Goal: Obtain resource: Download file/media

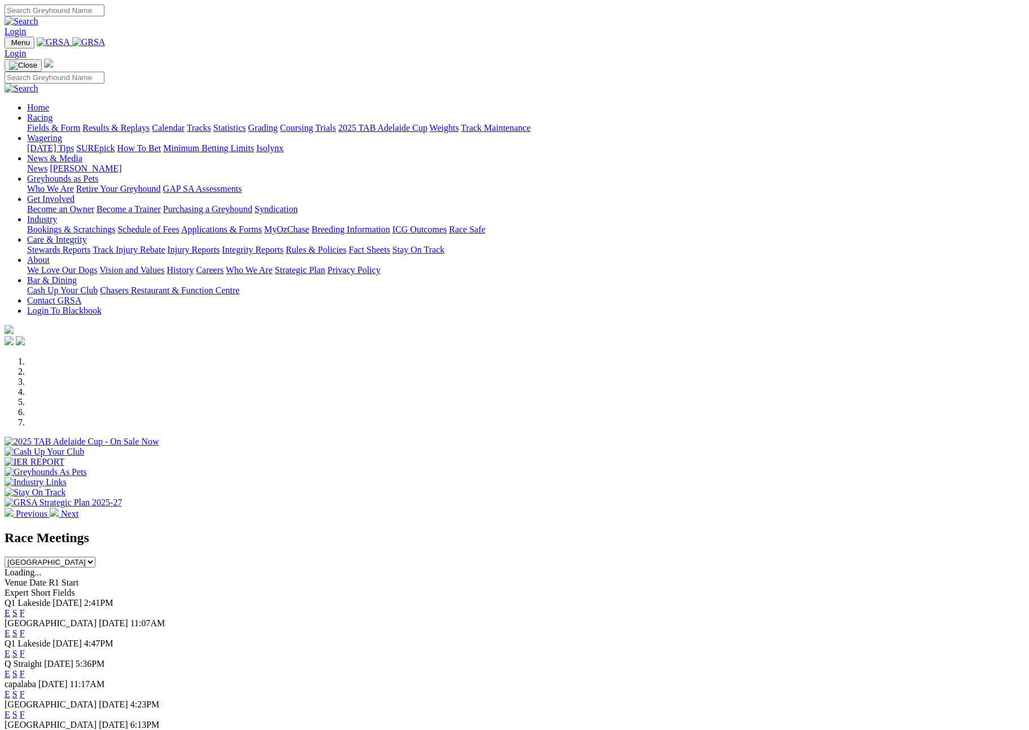
click at [95, 557] on select "South Australia New South Wales Northern Territory Queensland Tasmania Victoria…" at bounding box center [50, 562] width 91 height 11
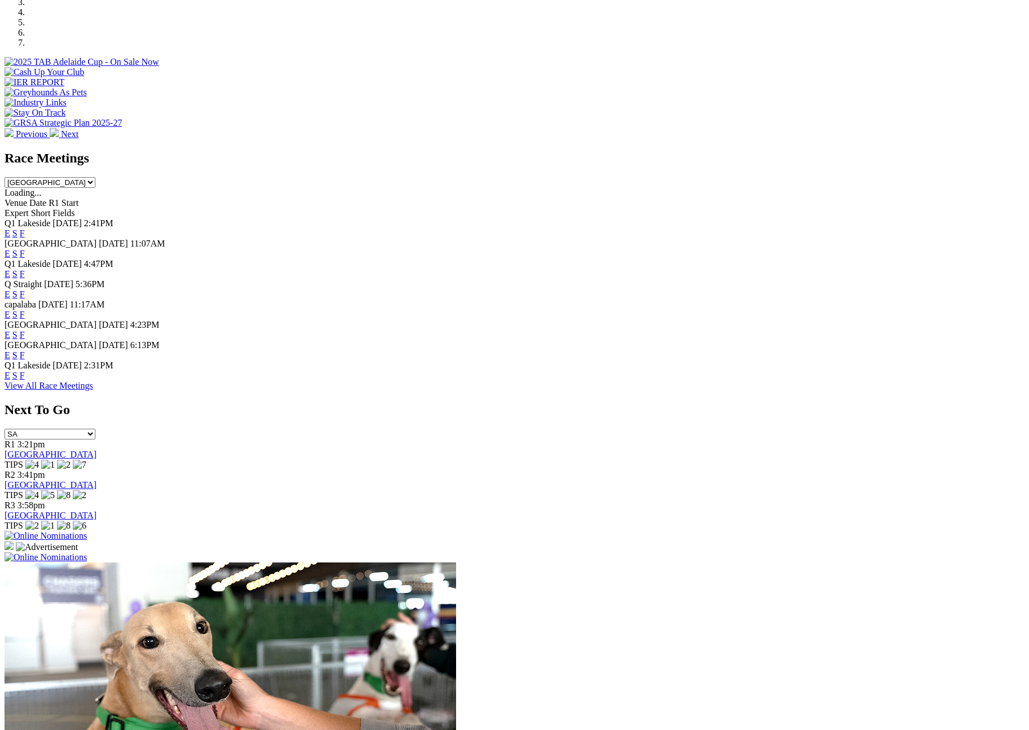
click at [95, 177] on select "South Australia New South Wales Northern Territory Queensland Tasmania Victoria…" at bounding box center [50, 182] width 91 height 11
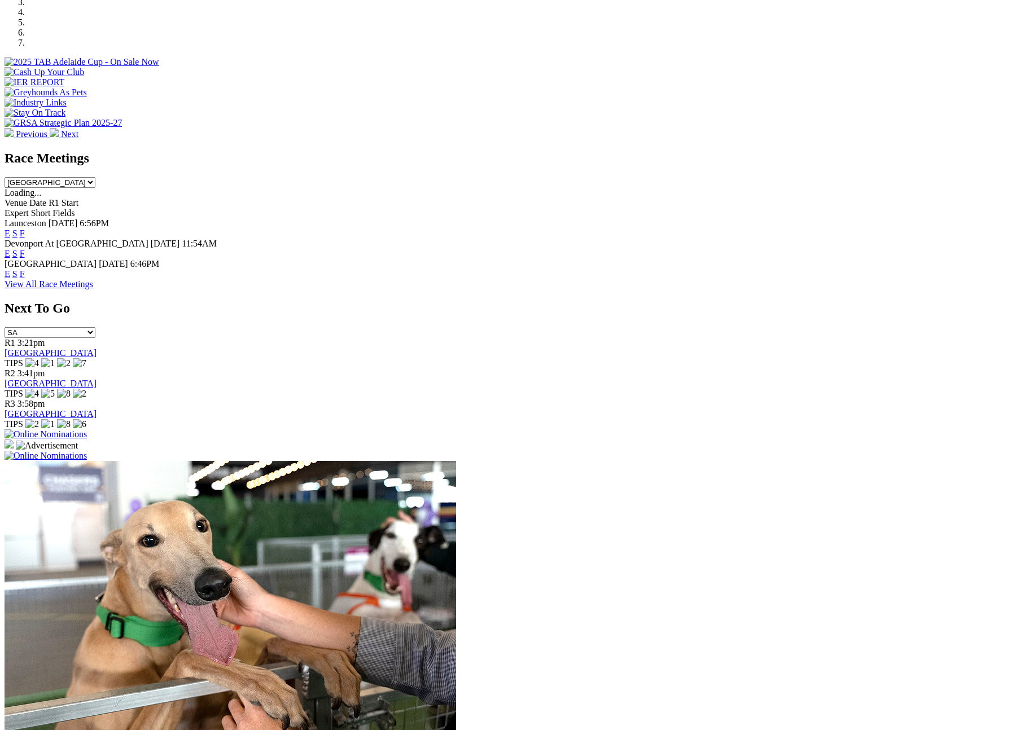
click at [25, 269] on link "F" at bounding box center [22, 274] width 5 height 10
click at [95, 177] on select "South Australia New South Wales Northern Territory Queensland Tasmania Victoria…" at bounding box center [50, 182] width 91 height 11
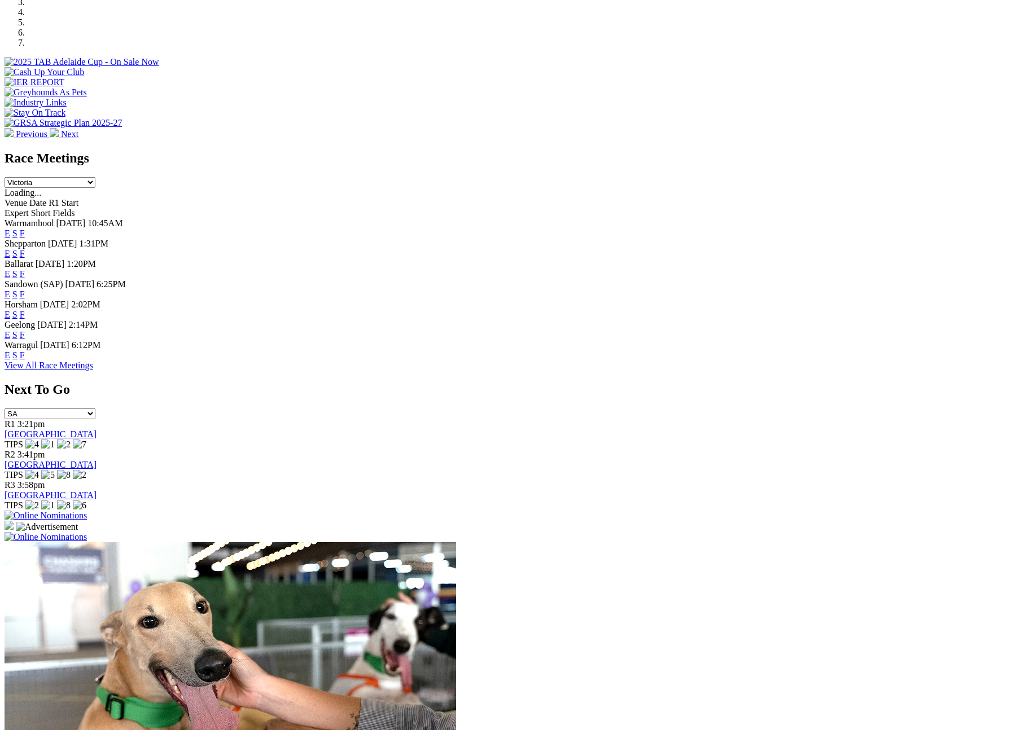
click at [25, 335] on link "F" at bounding box center [22, 335] width 5 height 10
click at [95, 177] on select "South Australia New South Wales Northern Territory Queensland Tasmania Victoria…" at bounding box center [50, 182] width 91 height 11
select select "SA"
click at [95, 177] on select "South Australia New South Wales Northern Territory Queensland Tasmania Victoria…" at bounding box center [50, 182] width 91 height 11
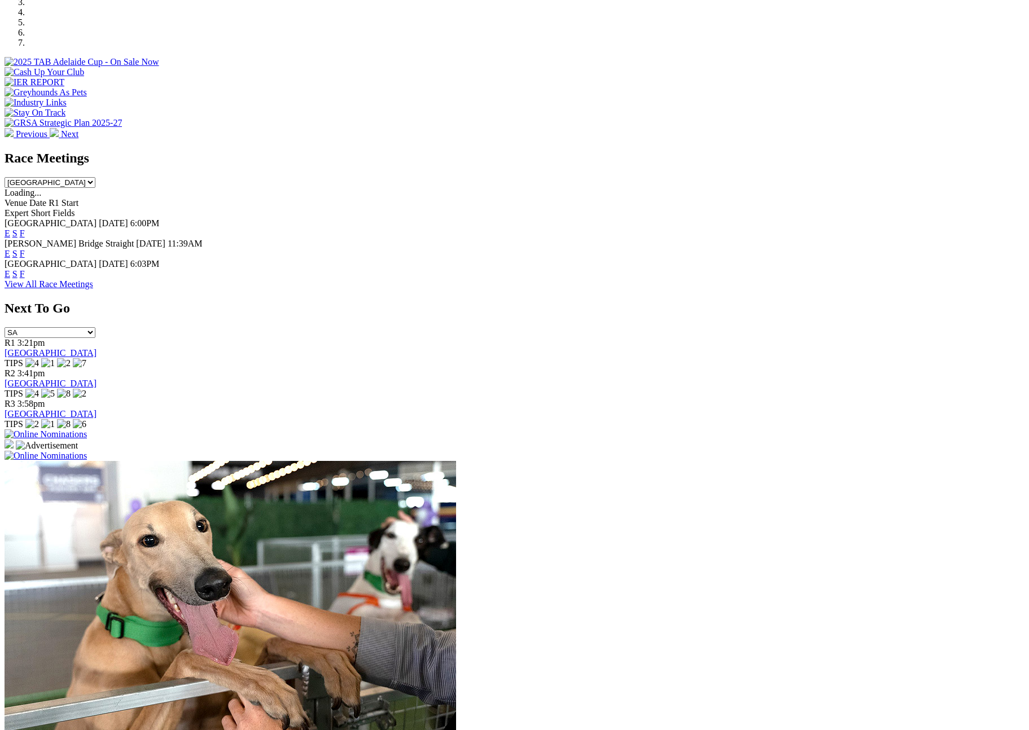
click at [25, 249] on link "F" at bounding box center [22, 254] width 5 height 10
click at [25, 269] on link "F" at bounding box center [22, 274] width 5 height 10
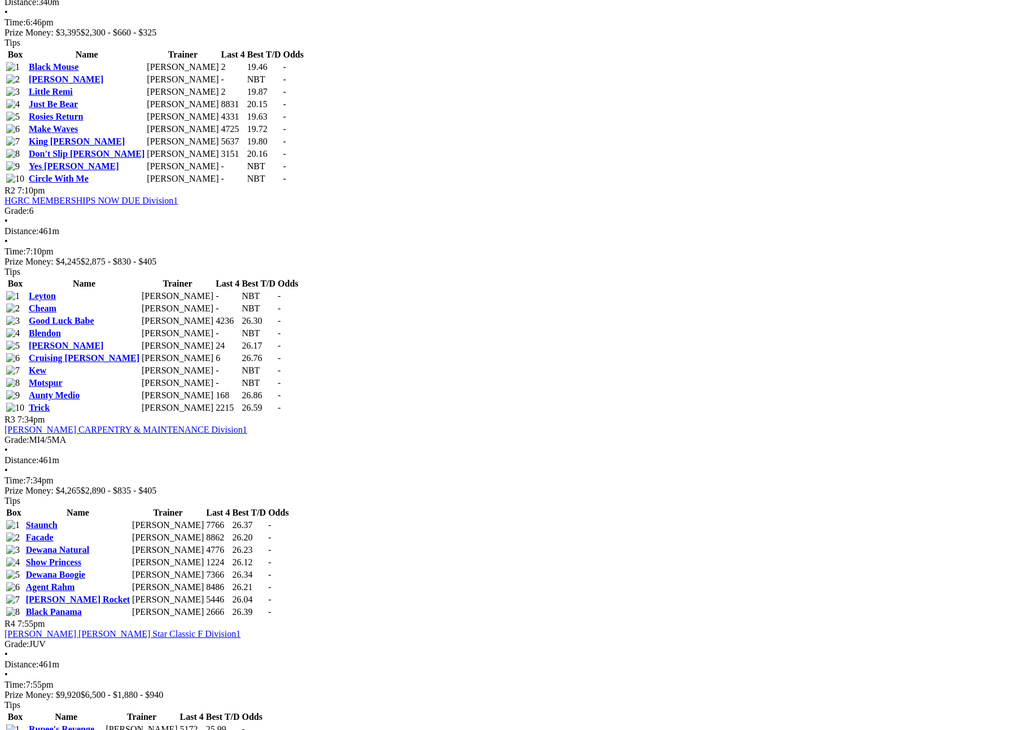
scroll to position [1427, 0]
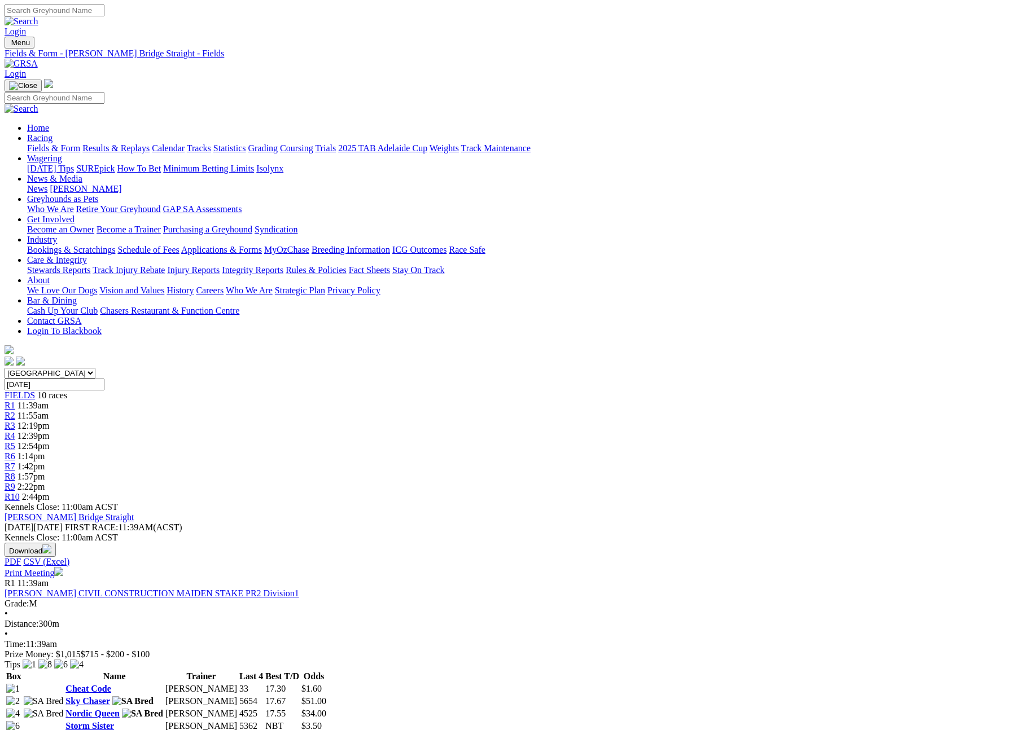
click at [56, 543] on button "Download" at bounding box center [30, 550] width 51 height 14
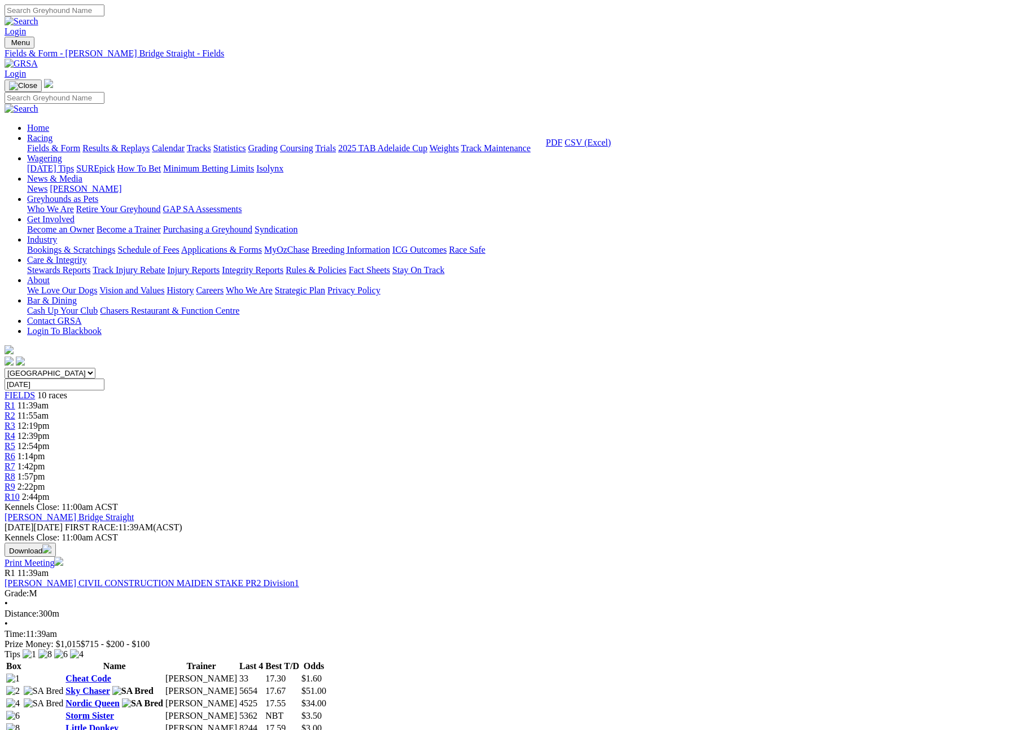
click at [611, 147] on link "CSV (Excel)" at bounding box center [587, 143] width 46 height 10
